Goal: Check status: Check status

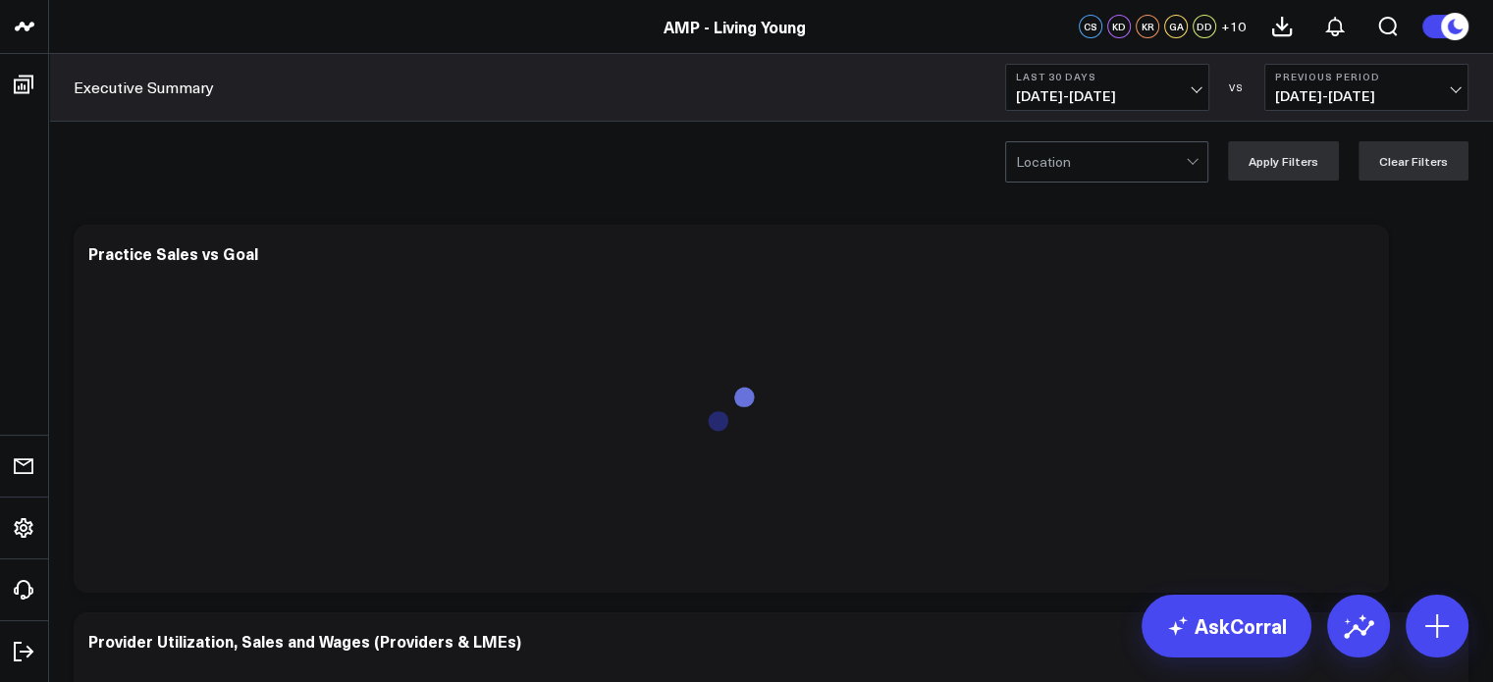
click at [1099, 89] on span "[DATE] - [DATE]" at bounding box center [1107, 96] width 183 height 16
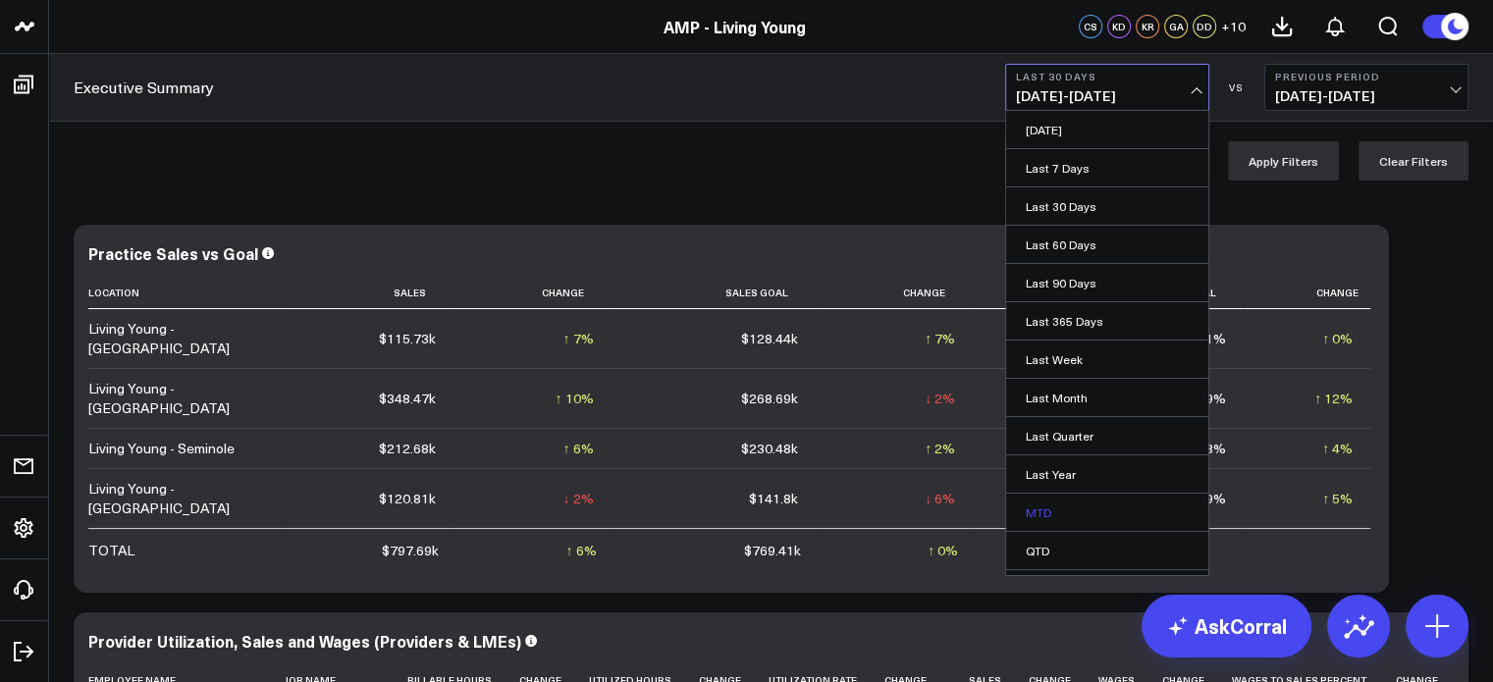
click at [1094, 499] on link "MTD" at bounding box center [1107, 512] width 202 height 37
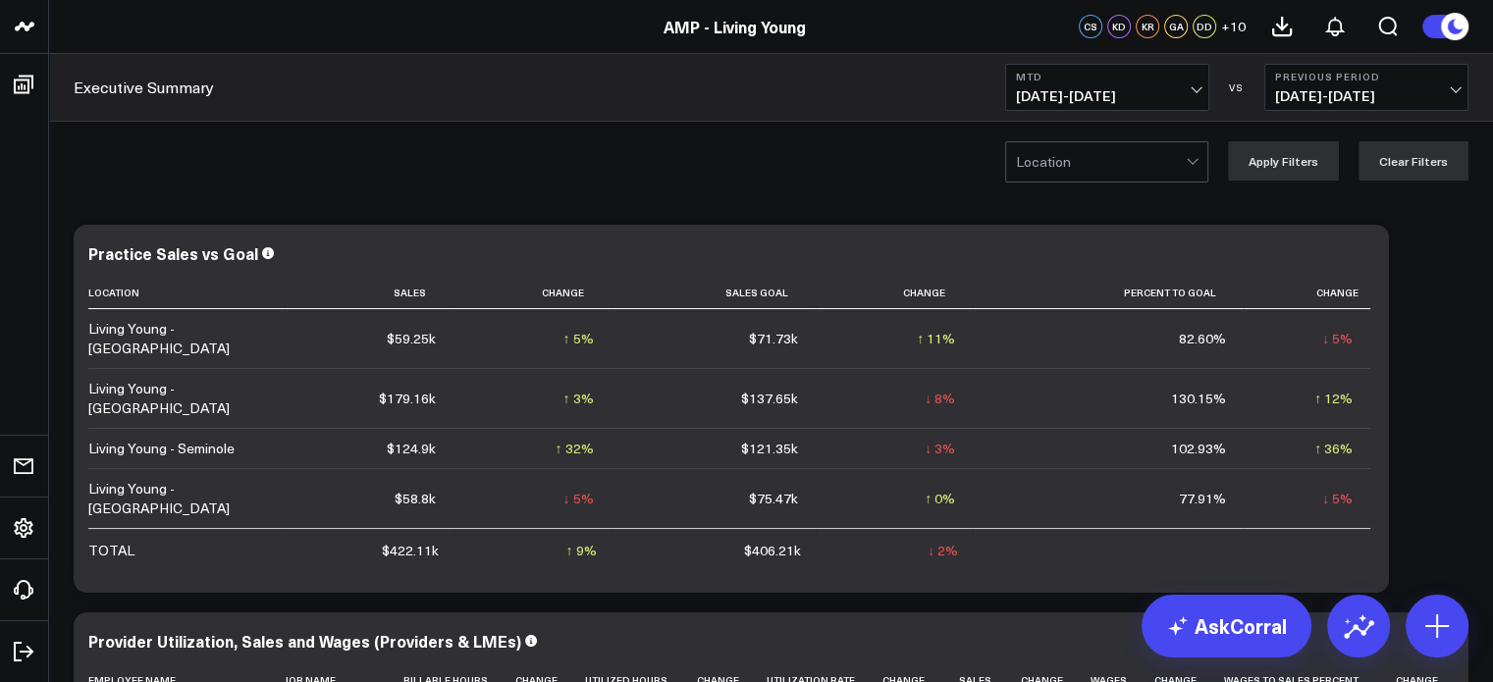
click at [1320, 102] on span "[DATE] - [DATE]" at bounding box center [1366, 96] width 183 height 16
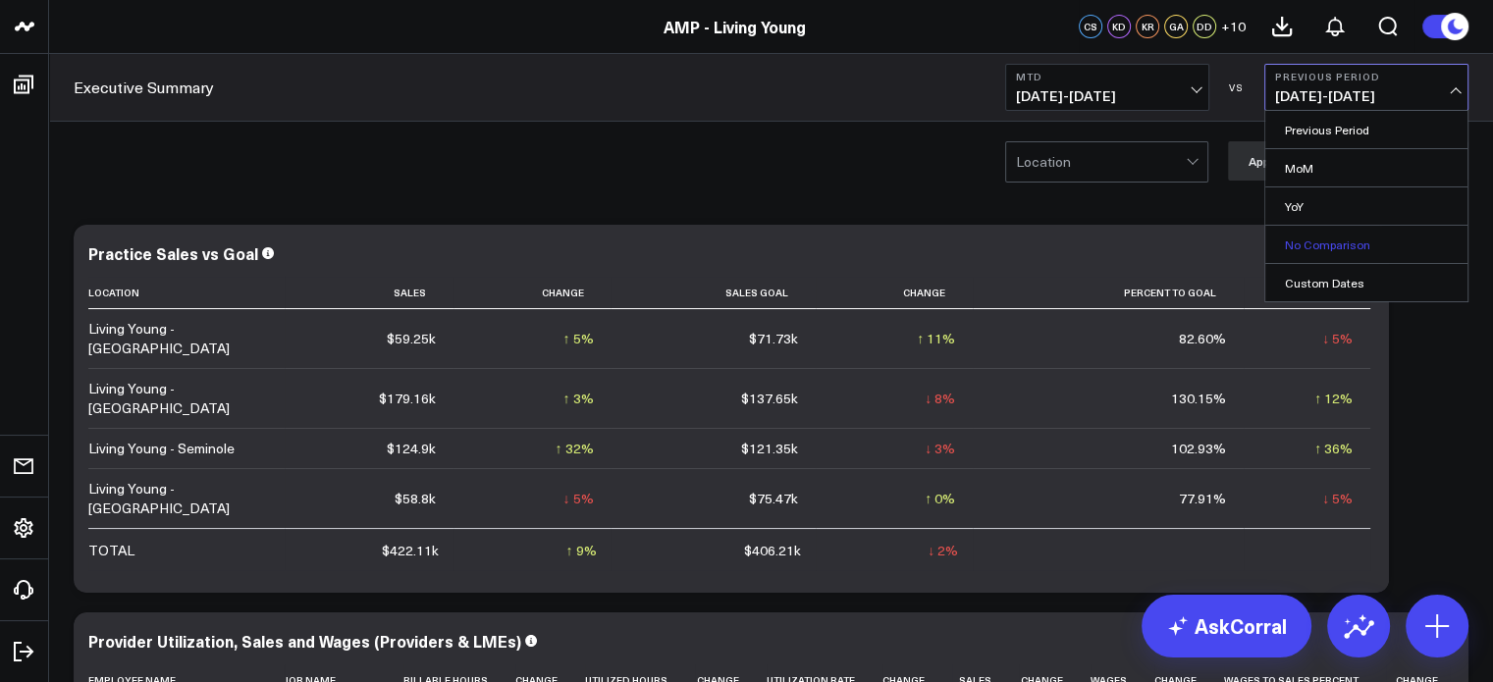
click at [1324, 246] on link "No Comparison" at bounding box center [1367, 244] width 202 height 37
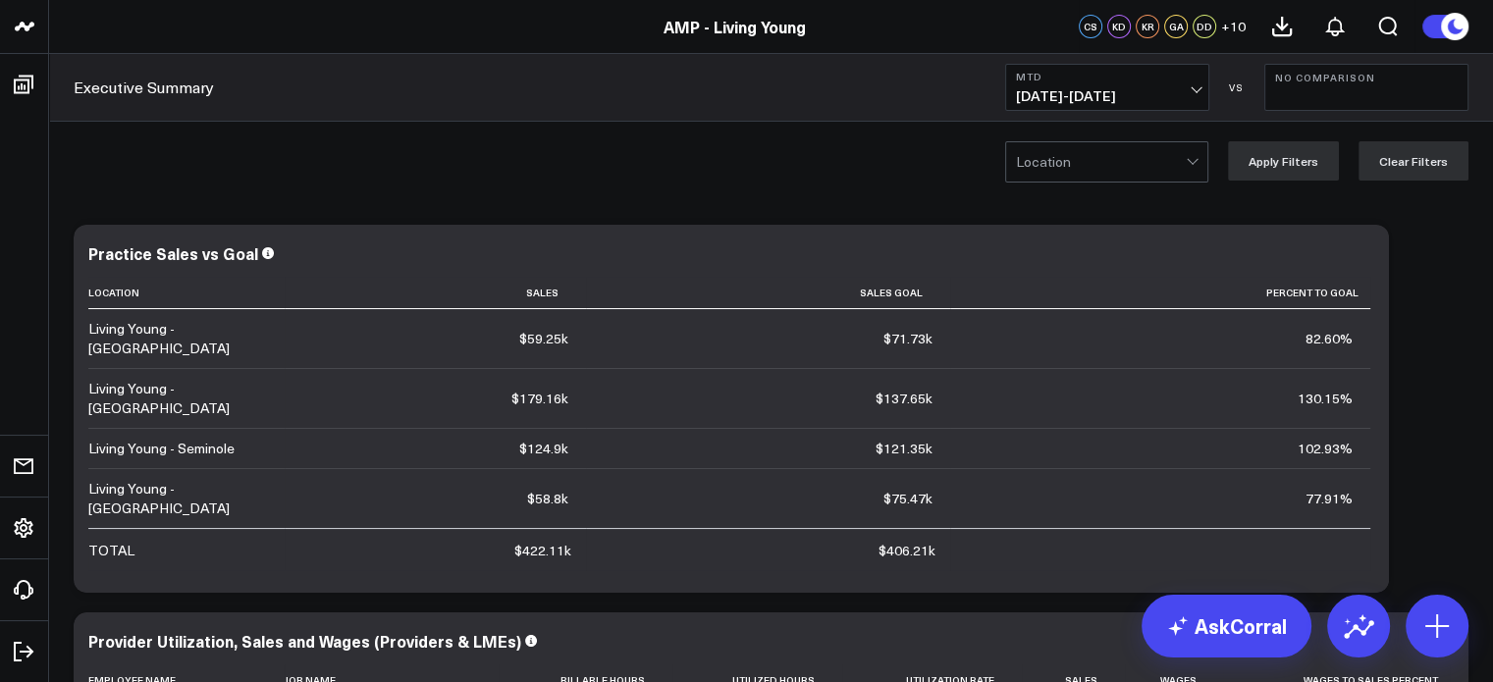
click at [1167, 169] on div at bounding box center [1101, 161] width 170 height 39
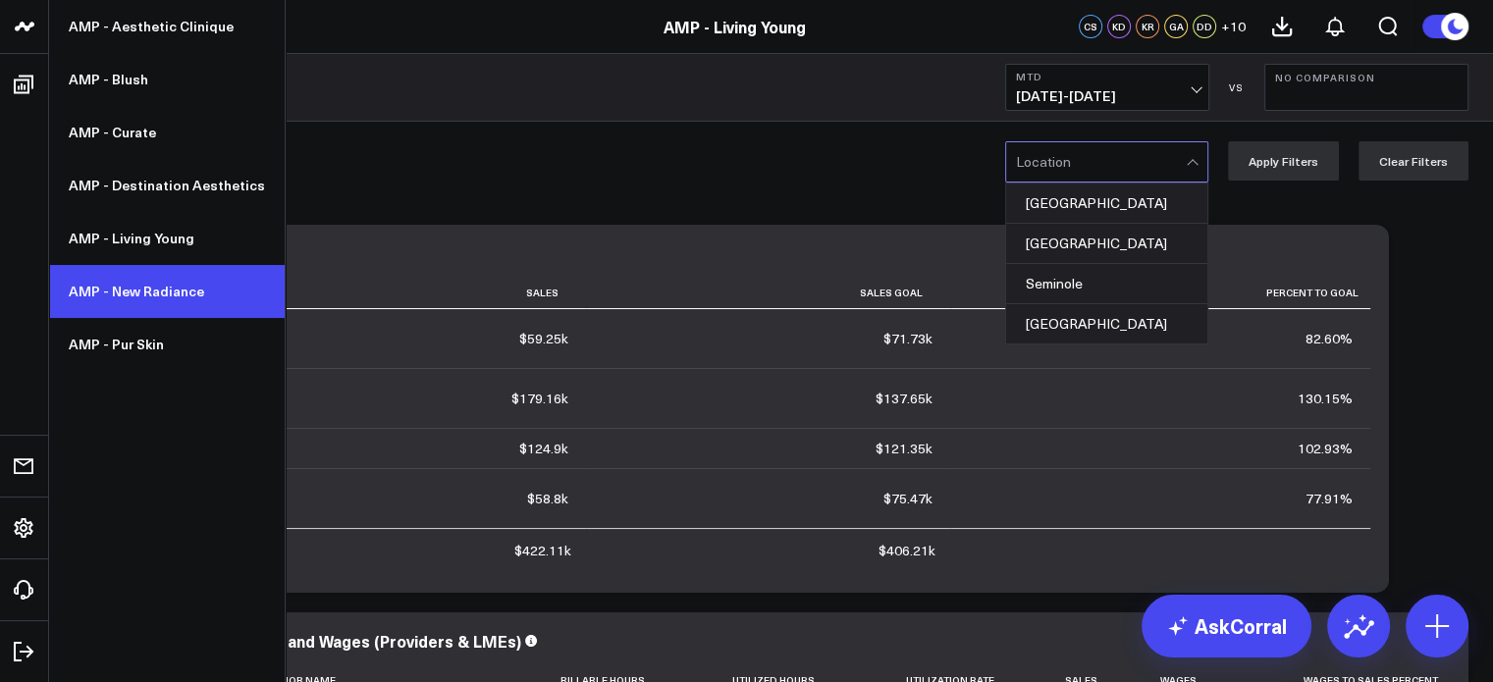
click at [98, 266] on link "AMP - New Radiance" at bounding box center [167, 291] width 236 height 53
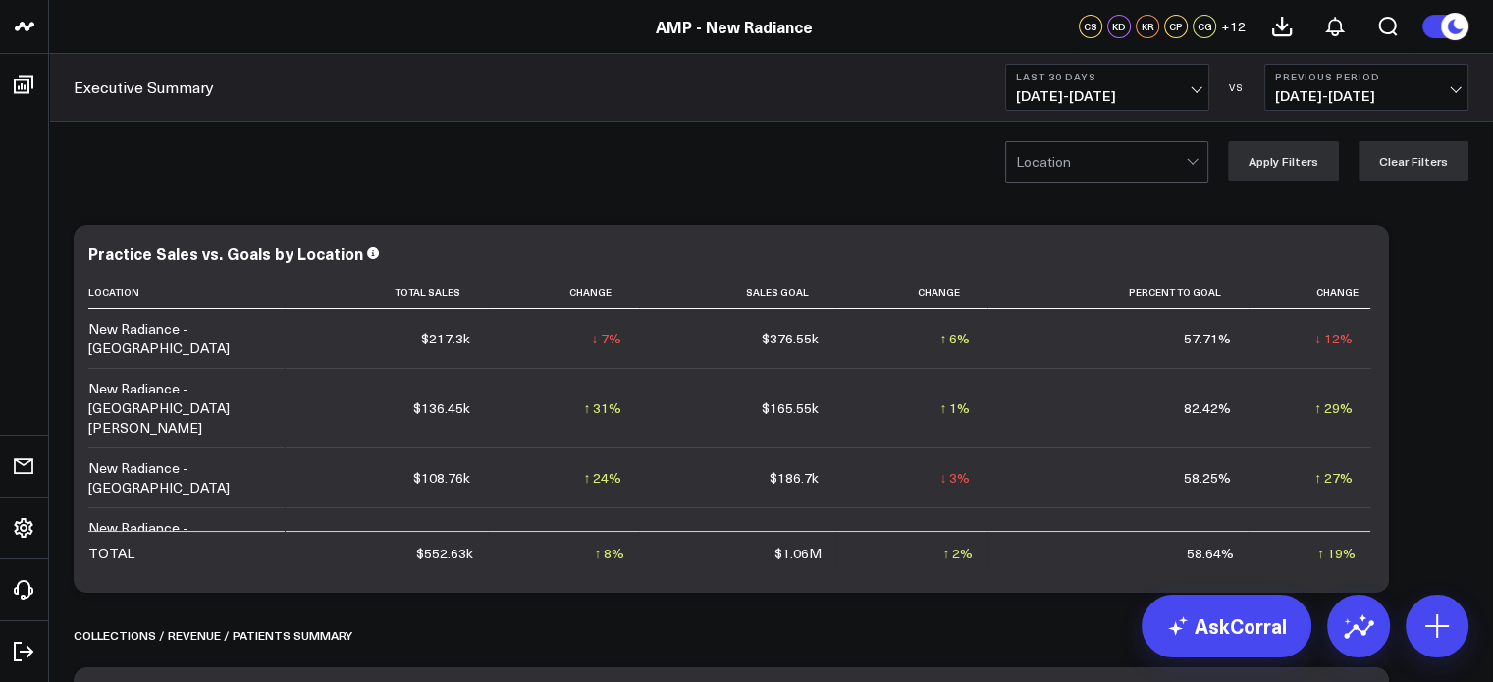
click at [1183, 91] on span "[DATE] - [DATE]" at bounding box center [1107, 96] width 183 height 16
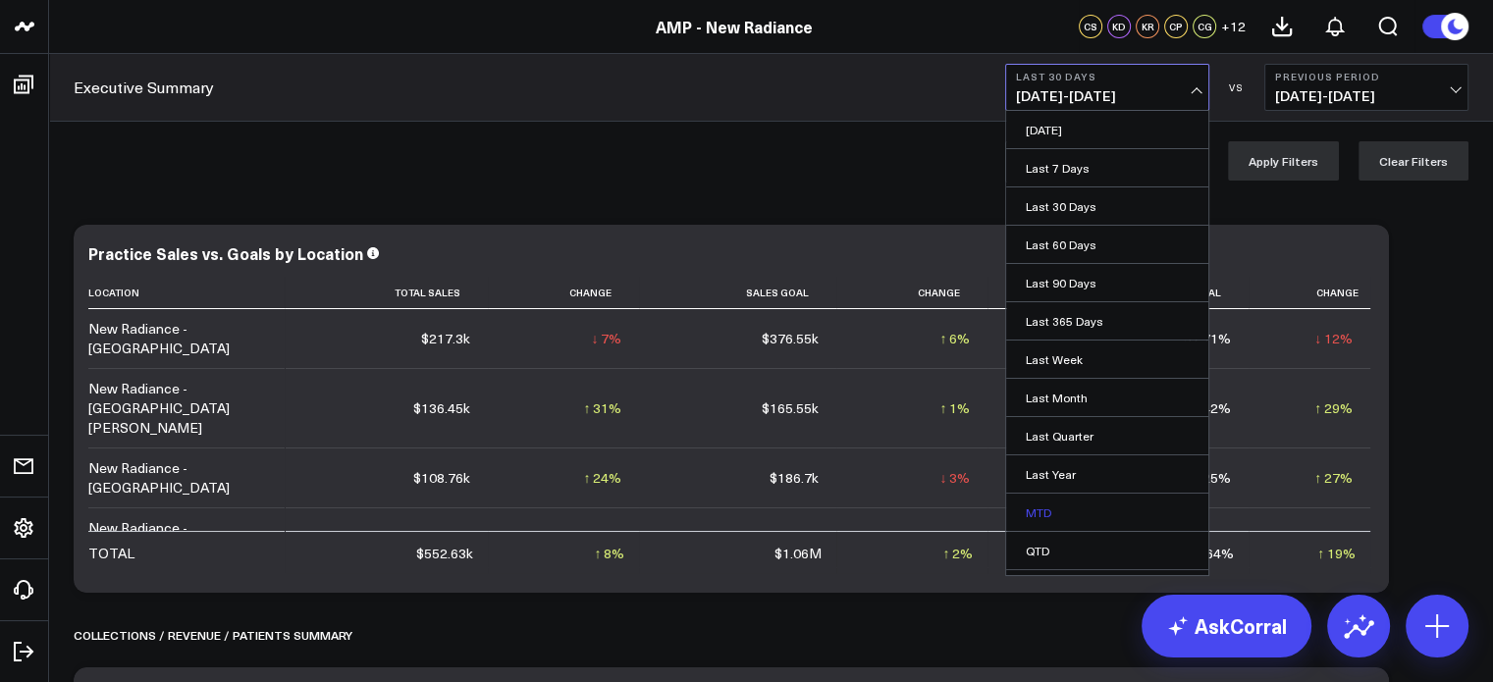
click at [1085, 515] on link "MTD" at bounding box center [1107, 512] width 202 height 37
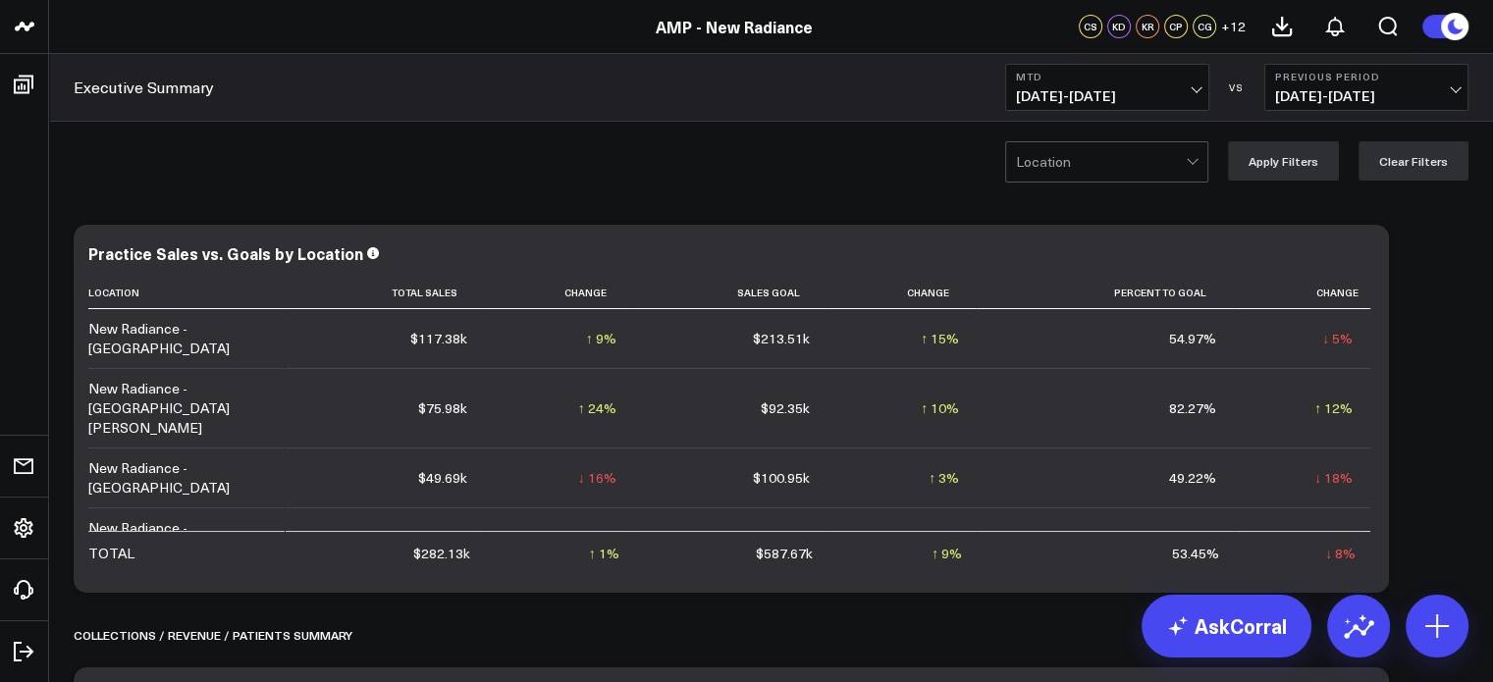
click at [1427, 98] on span "[DATE] - [DATE]" at bounding box center [1366, 96] width 183 height 16
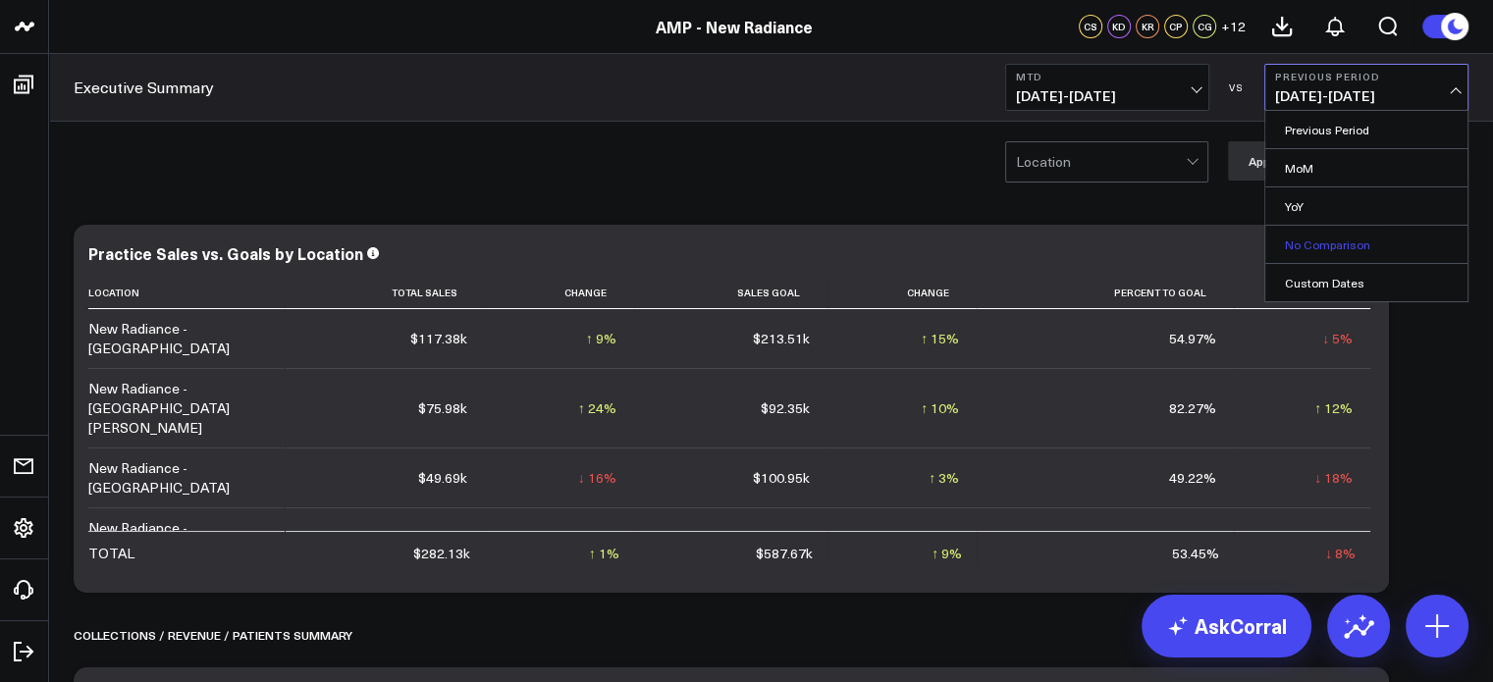
click at [1383, 235] on link "No Comparison" at bounding box center [1367, 244] width 202 height 37
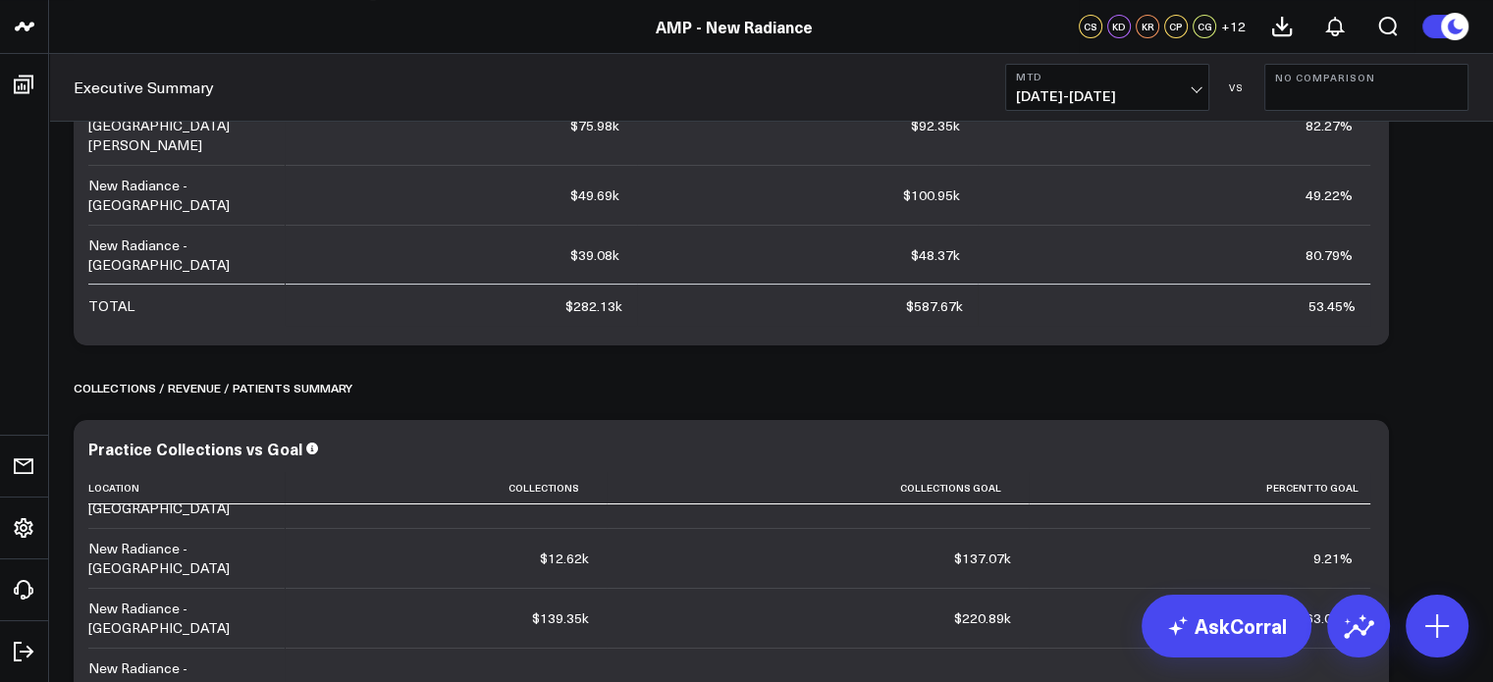
scroll to position [240, 0]
